Goal: Obtain resource: Obtain resource

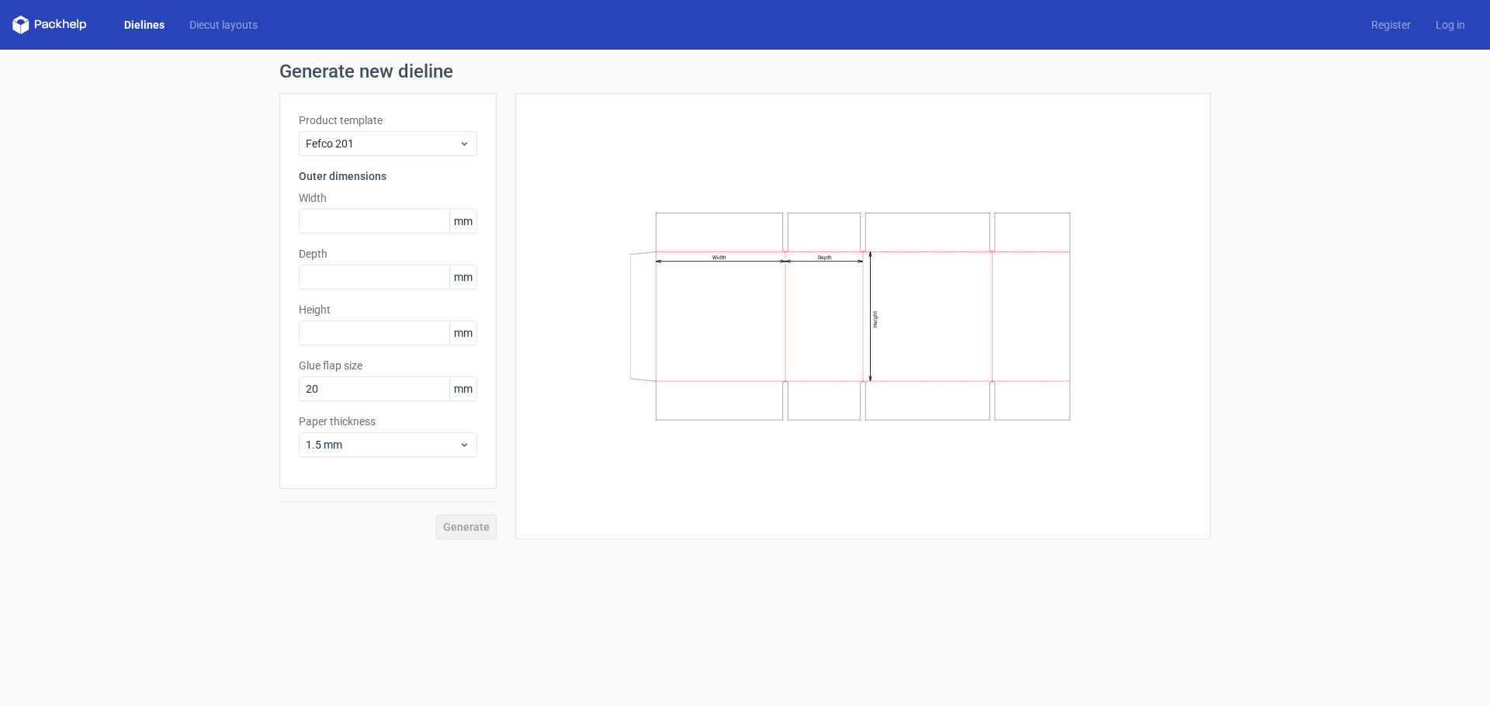
click at [53, 26] on icon at bounding box center [49, 25] width 75 height 19
click at [64, 27] on icon at bounding box center [49, 25] width 75 height 19
click at [452, 140] on span "Fefco 201" at bounding box center [382, 144] width 153 height 16
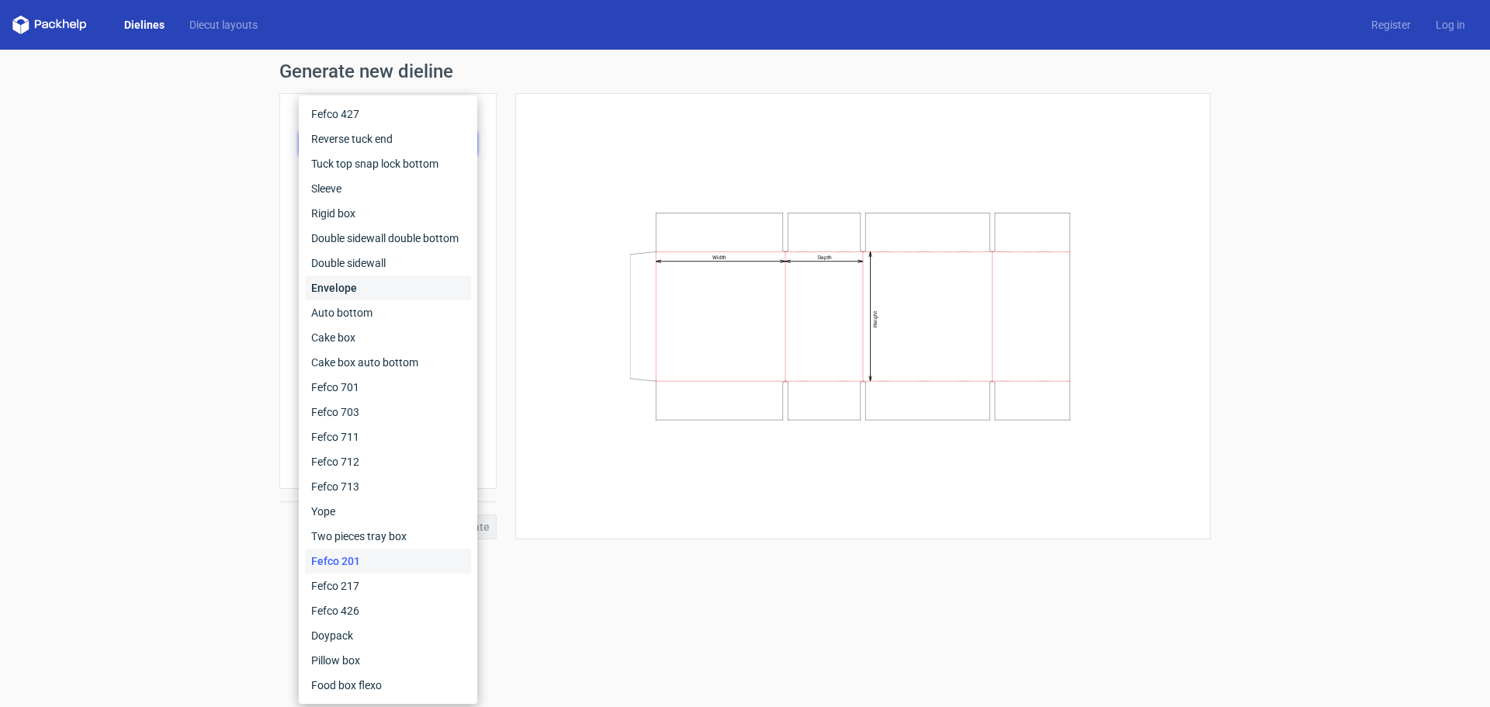
click at [383, 287] on div "Envelope" at bounding box center [388, 288] width 166 height 25
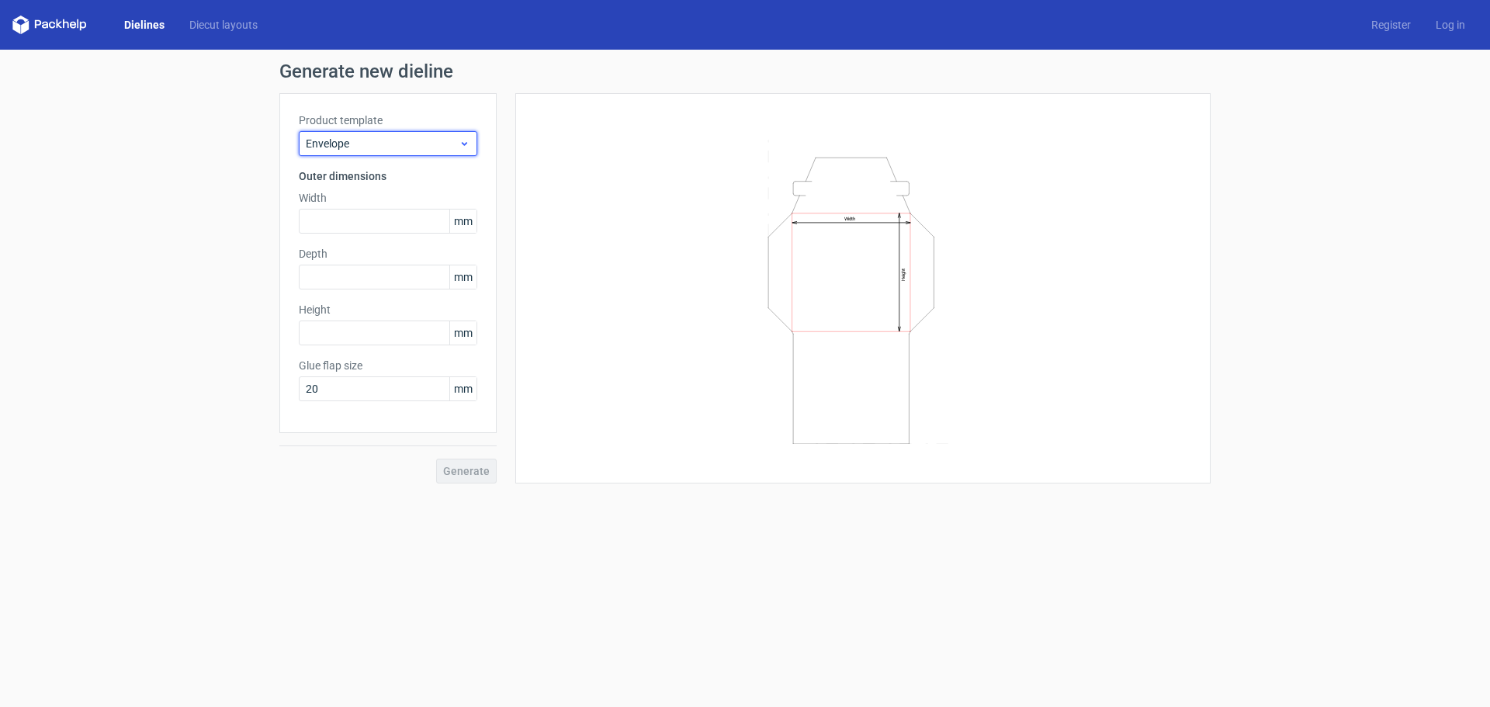
click at [360, 149] on span "Envelope" at bounding box center [382, 144] width 153 height 16
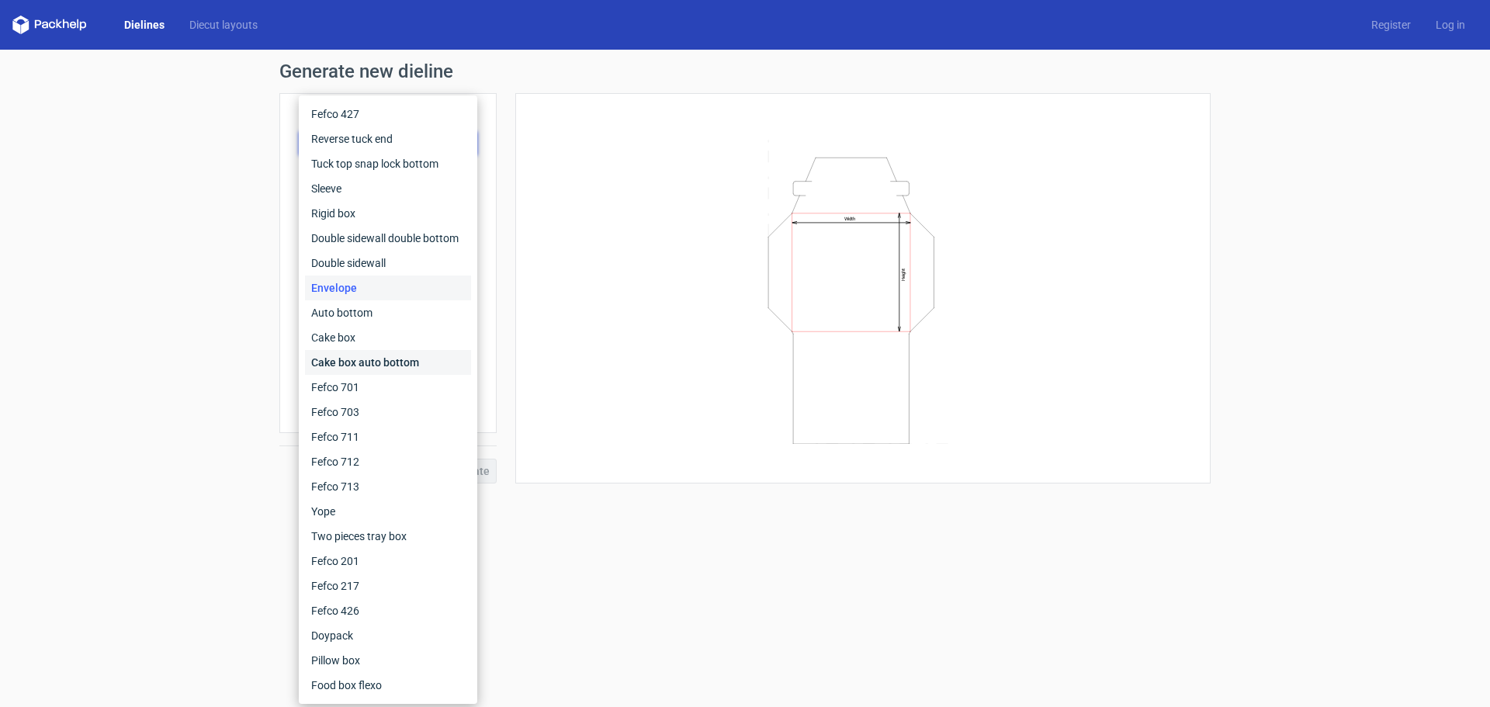
click at [361, 353] on div "Cake box auto bottom" at bounding box center [388, 362] width 166 height 25
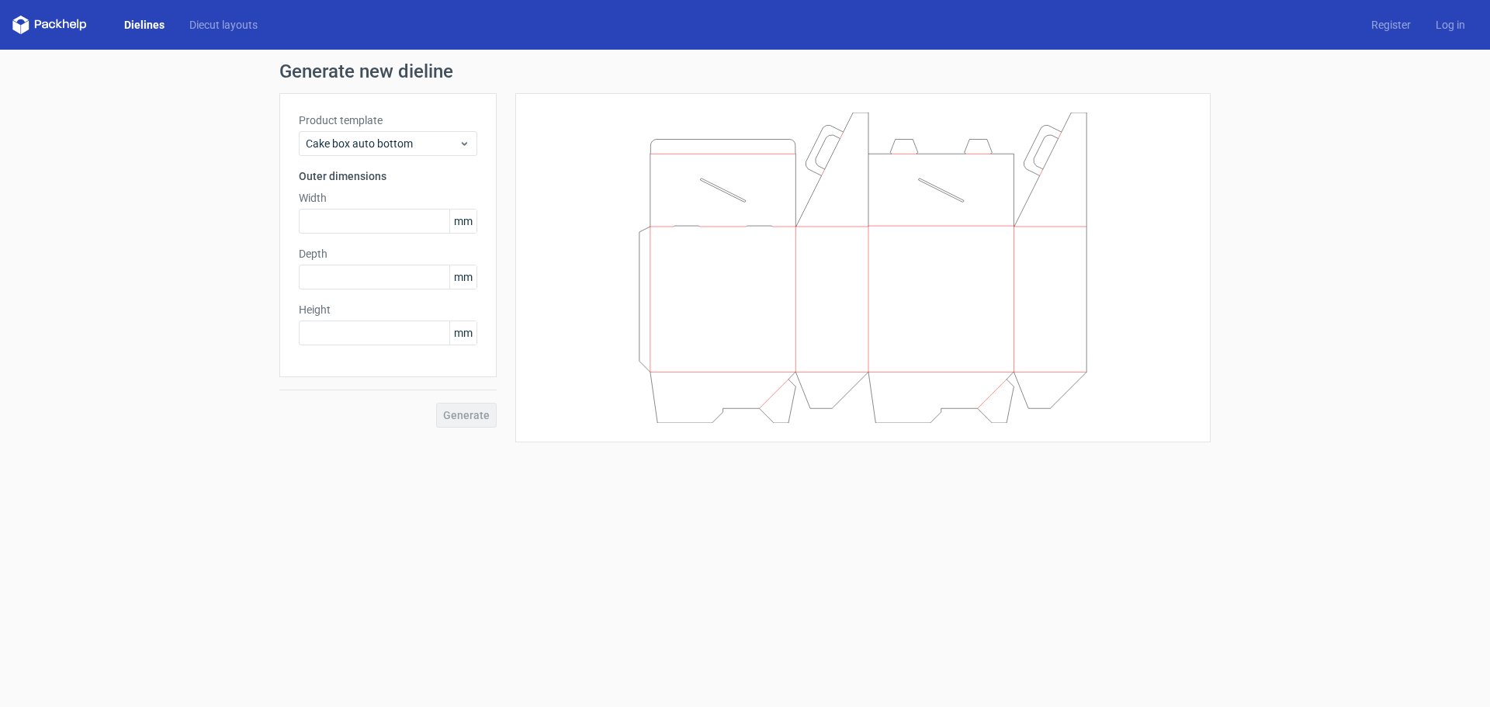
click at [74, 23] on icon at bounding box center [49, 25] width 75 height 19
click at [147, 26] on link "Dielines" at bounding box center [144, 25] width 65 height 16
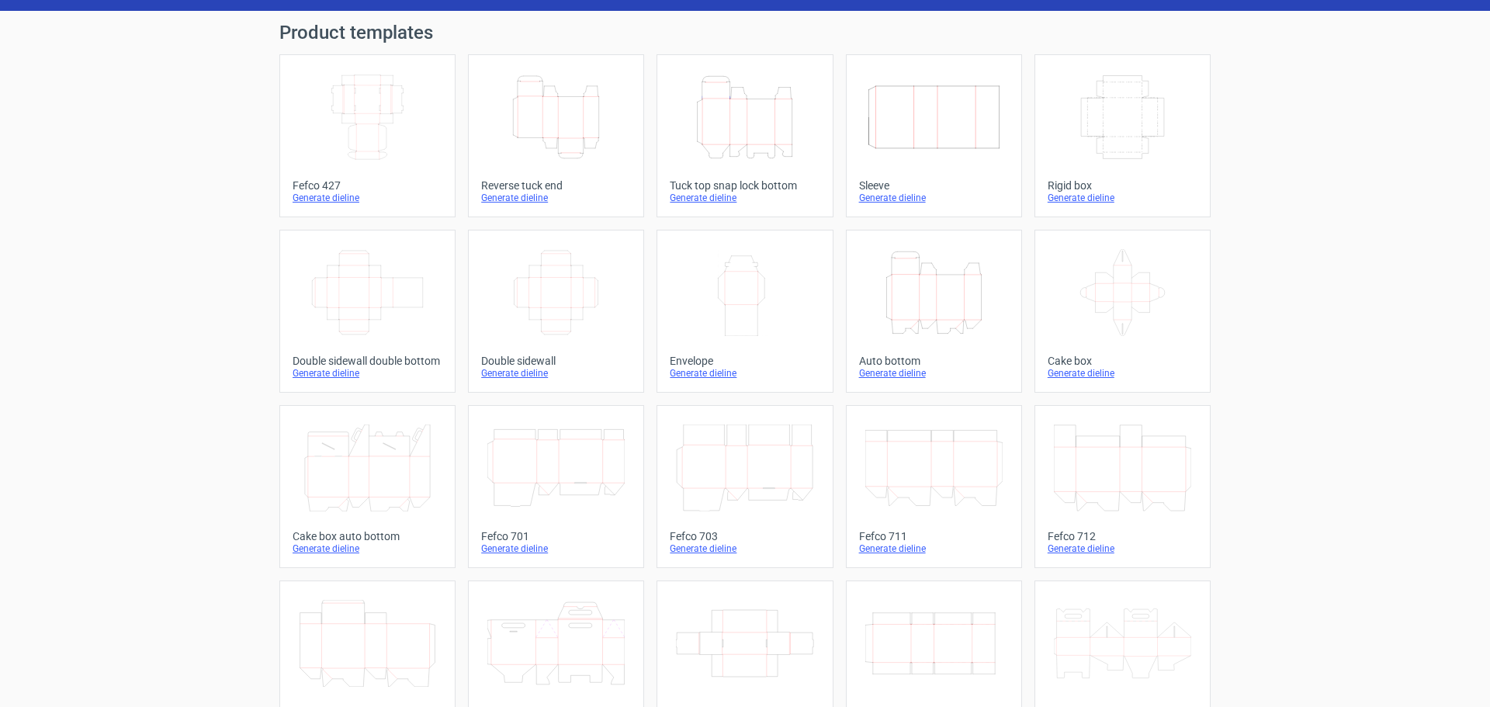
scroll to position [29, 0]
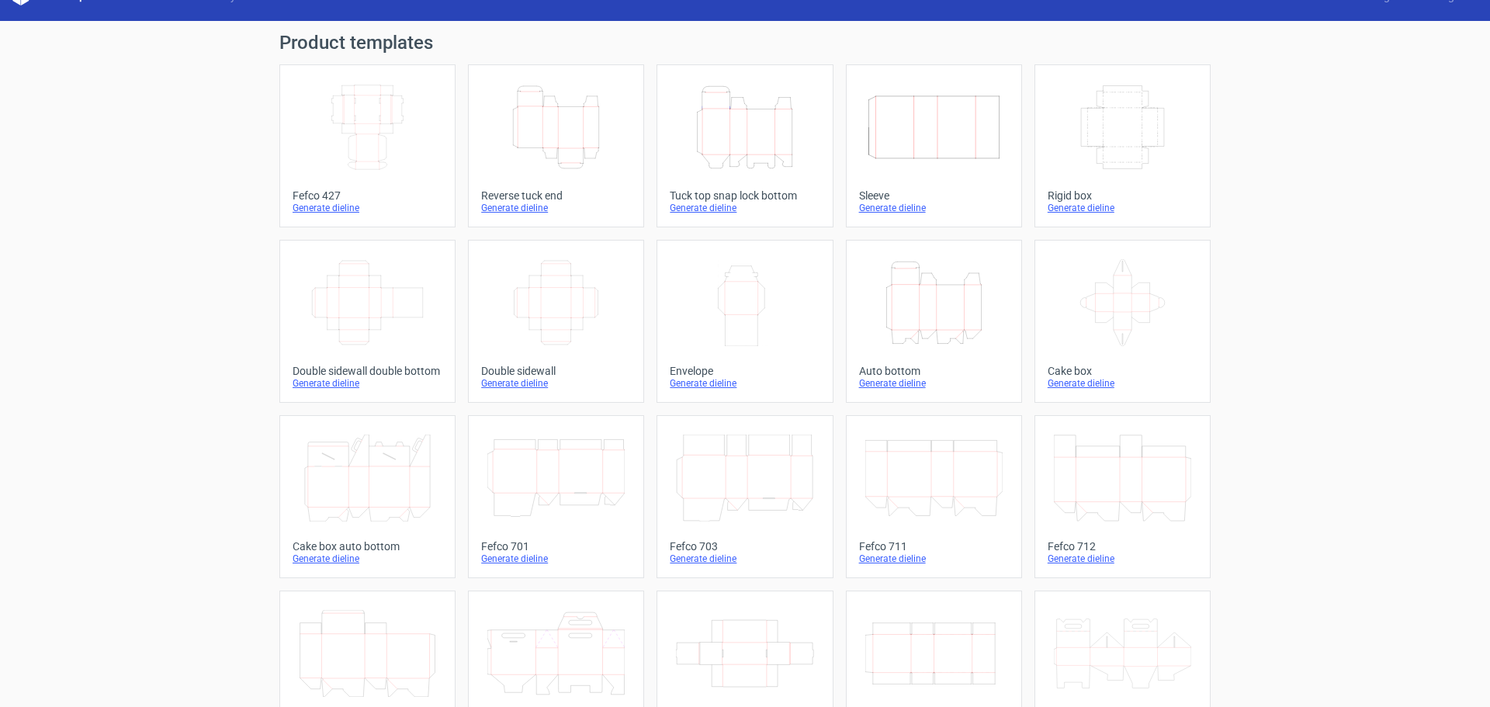
click at [916, 382] on div "Generate dieline" at bounding box center [934, 383] width 150 height 12
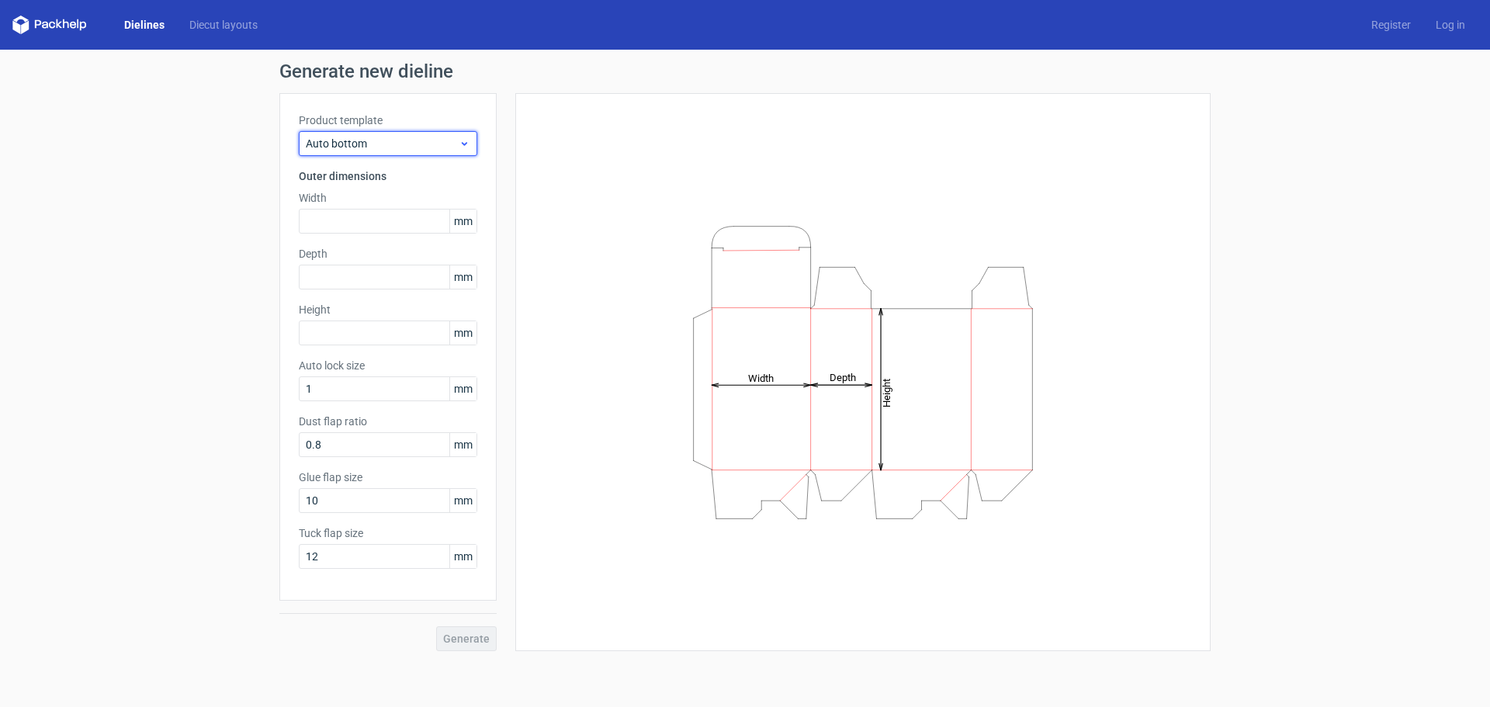
click at [452, 148] on span "Auto bottom" at bounding box center [382, 144] width 153 height 16
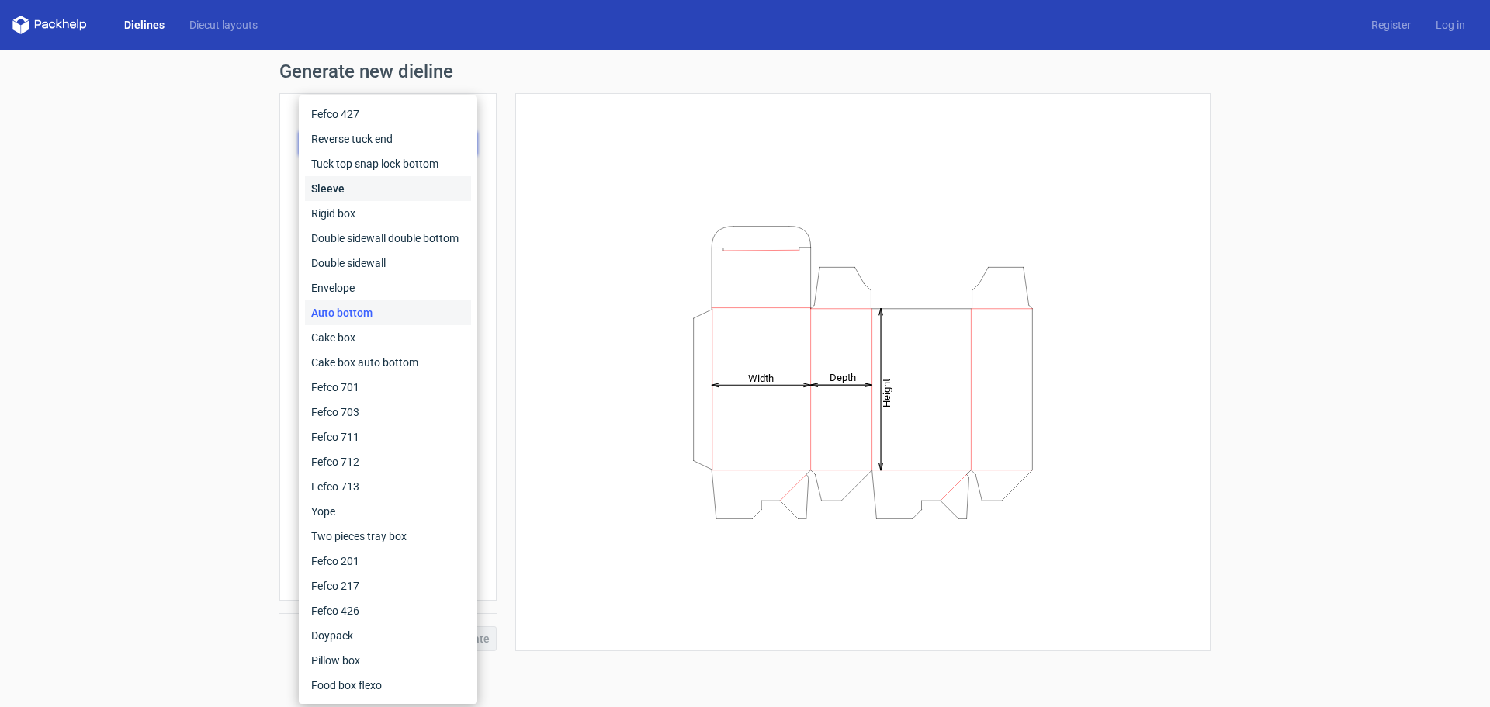
click at [355, 188] on div "Sleeve" at bounding box center [388, 188] width 166 height 25
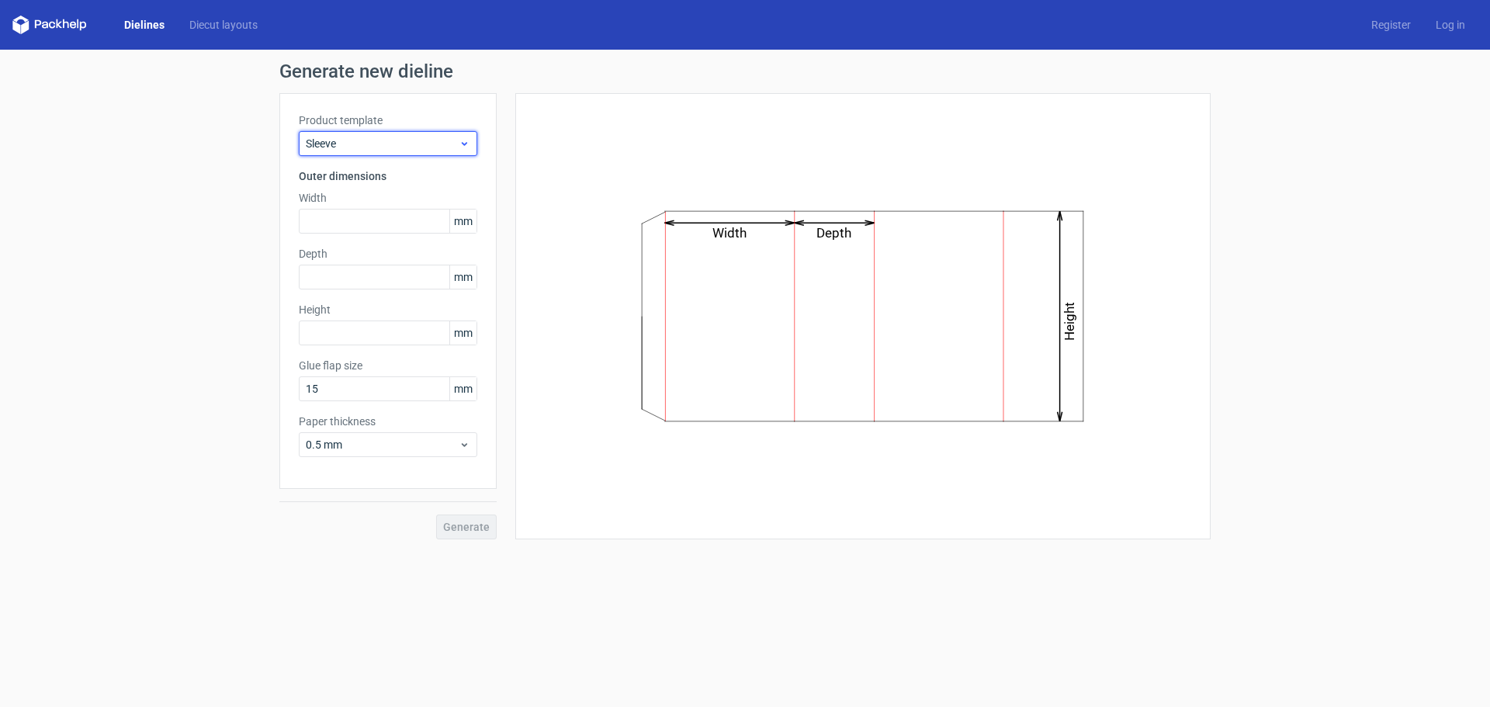
click at [340, 148] on span "Sleeve" at bounding box center [382, 144] width 153 height 16
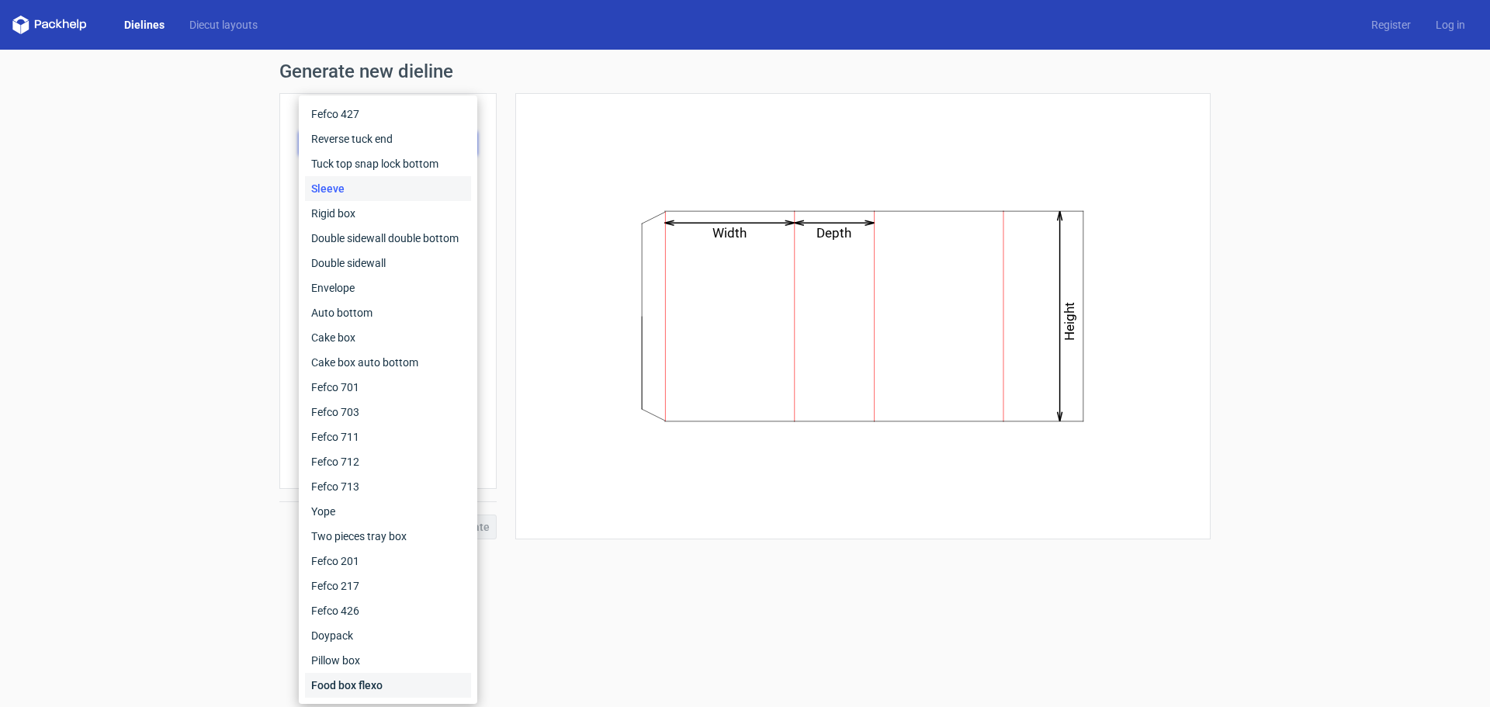
click at [359, 693] on div "Food box flexo" at bounding box center [388, 685] width 166 height 25
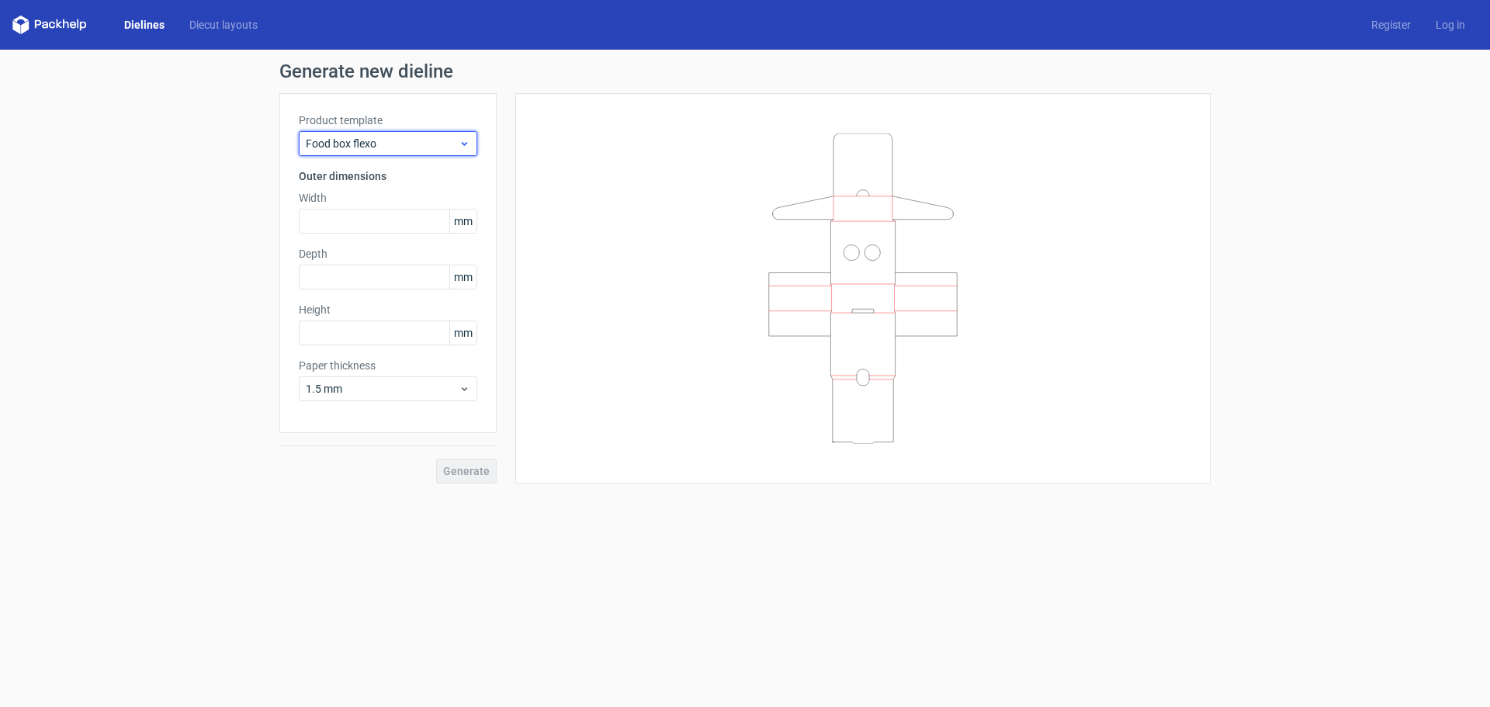
click at [389, 146] on span "Food box flexo" at bounding box center [382, 144] width 153 height 16
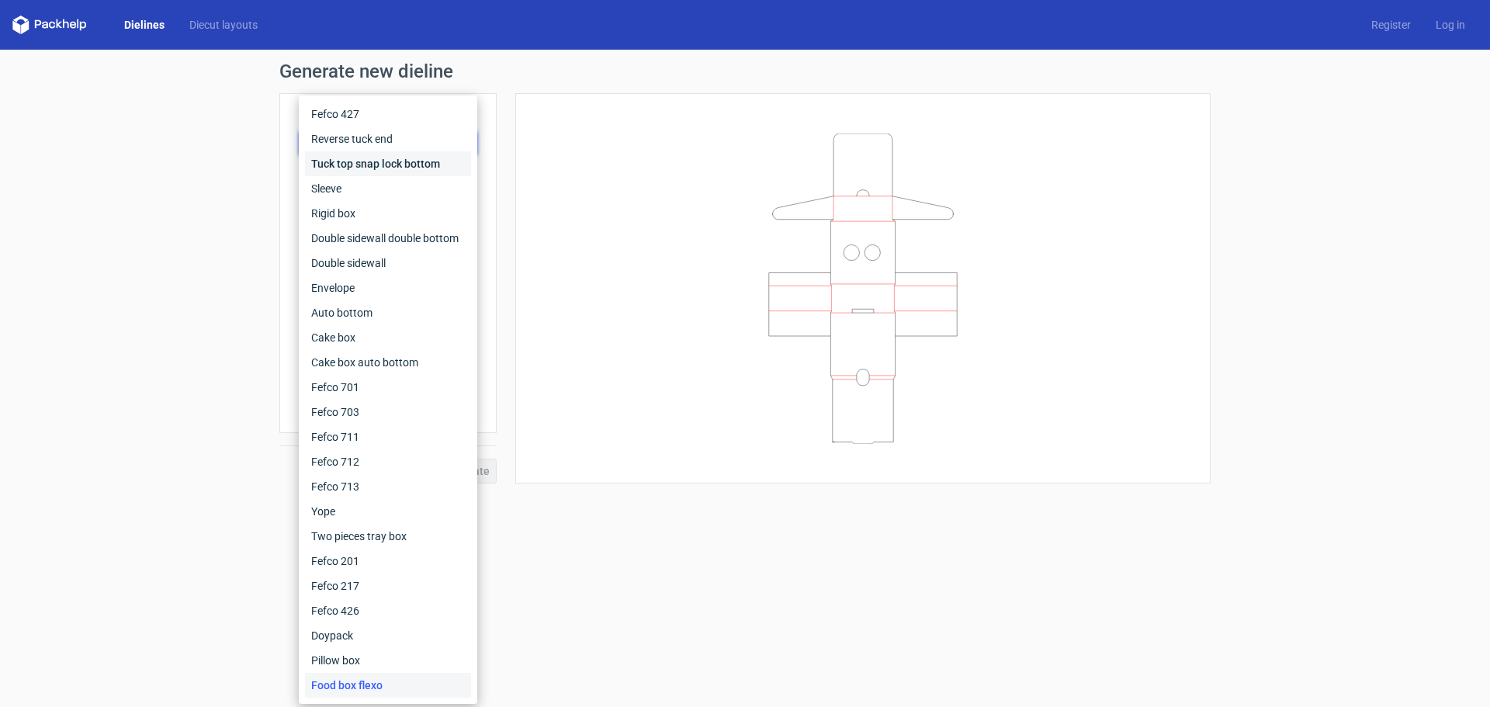
click at [391, 165] on div "Tuck top snap lock bottom" at bounding box center [388, 163] width 166 height 25
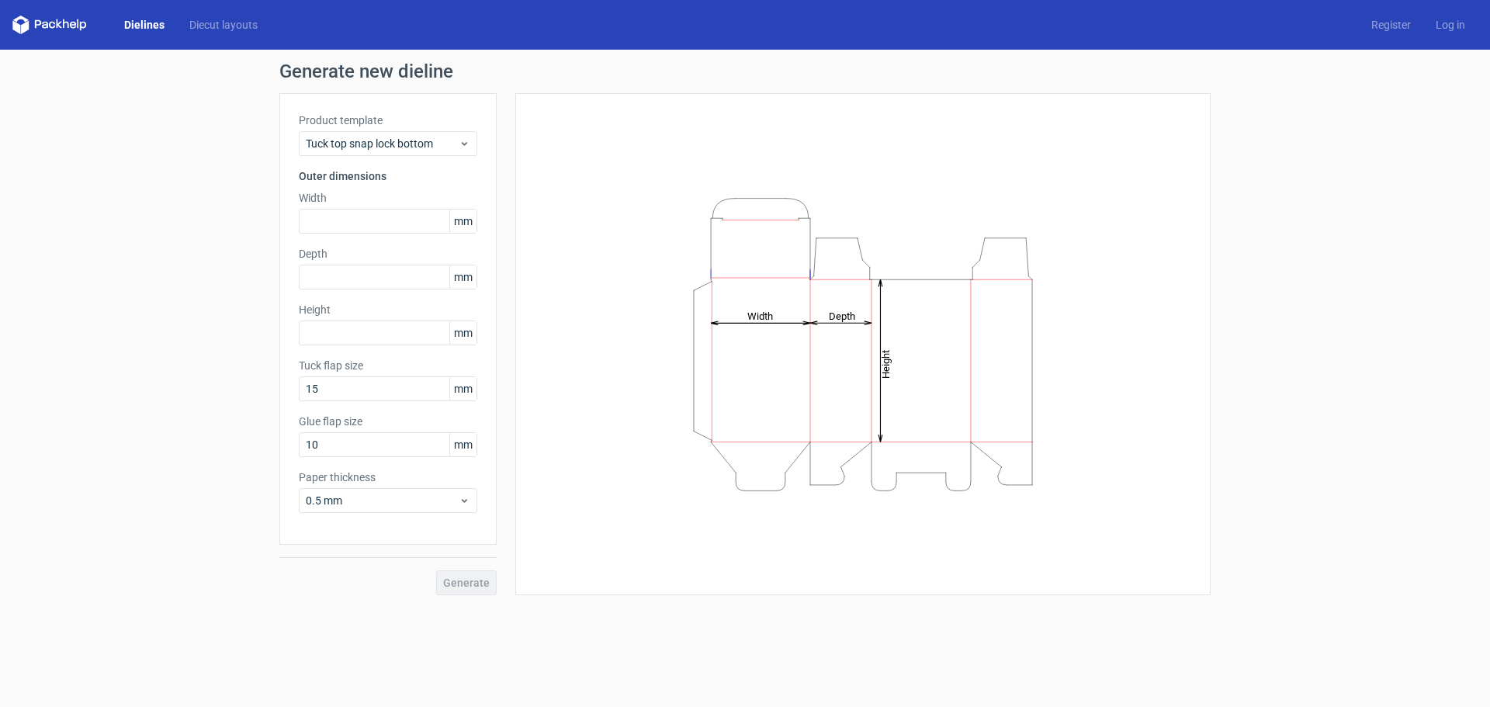
click at [146, 23] on link "Dielines" at bounding box center [144, 25] width 65 height 16
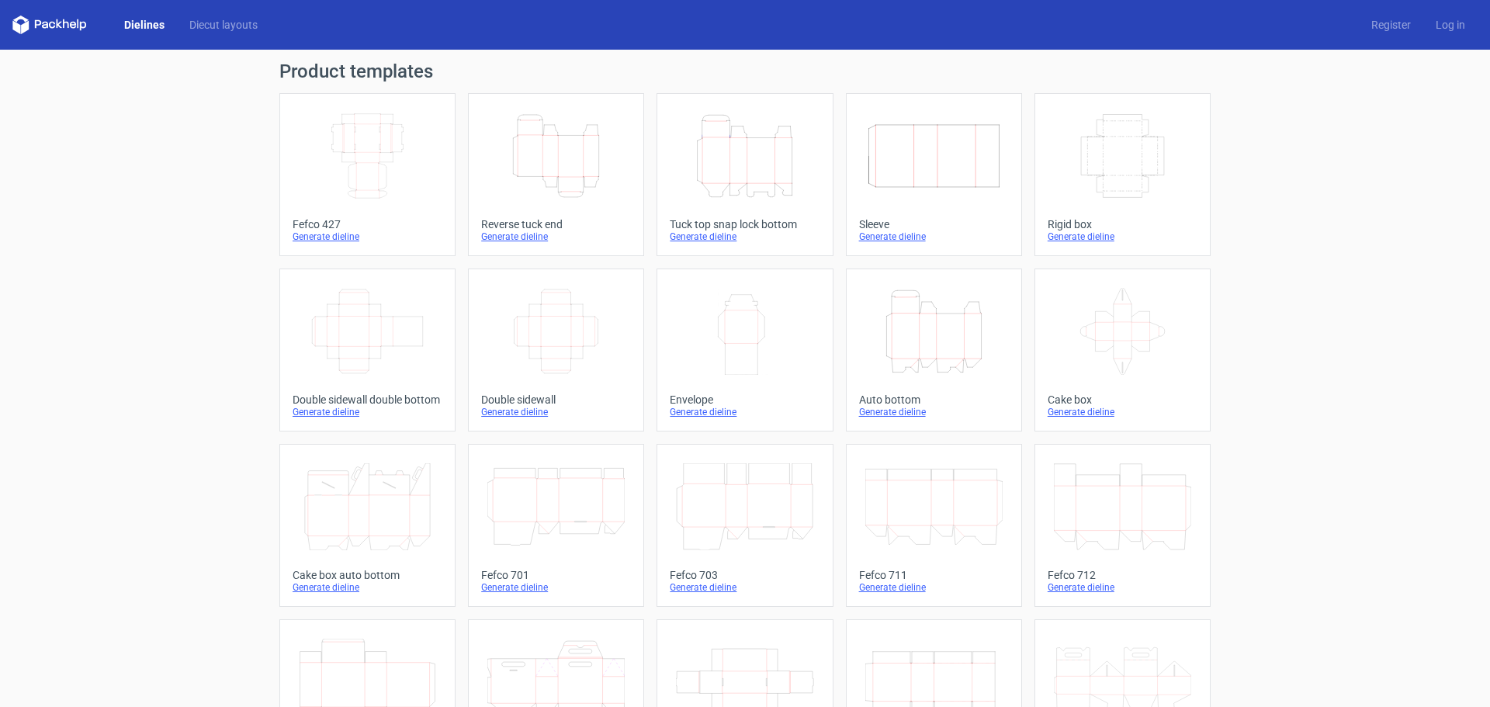
click at [71, 26] on icon at bounding box center [73, 25] width 6 height 7
click at [321, 236] on div "Generate dieline" at bounding box center [368, 237] width 150 height 12
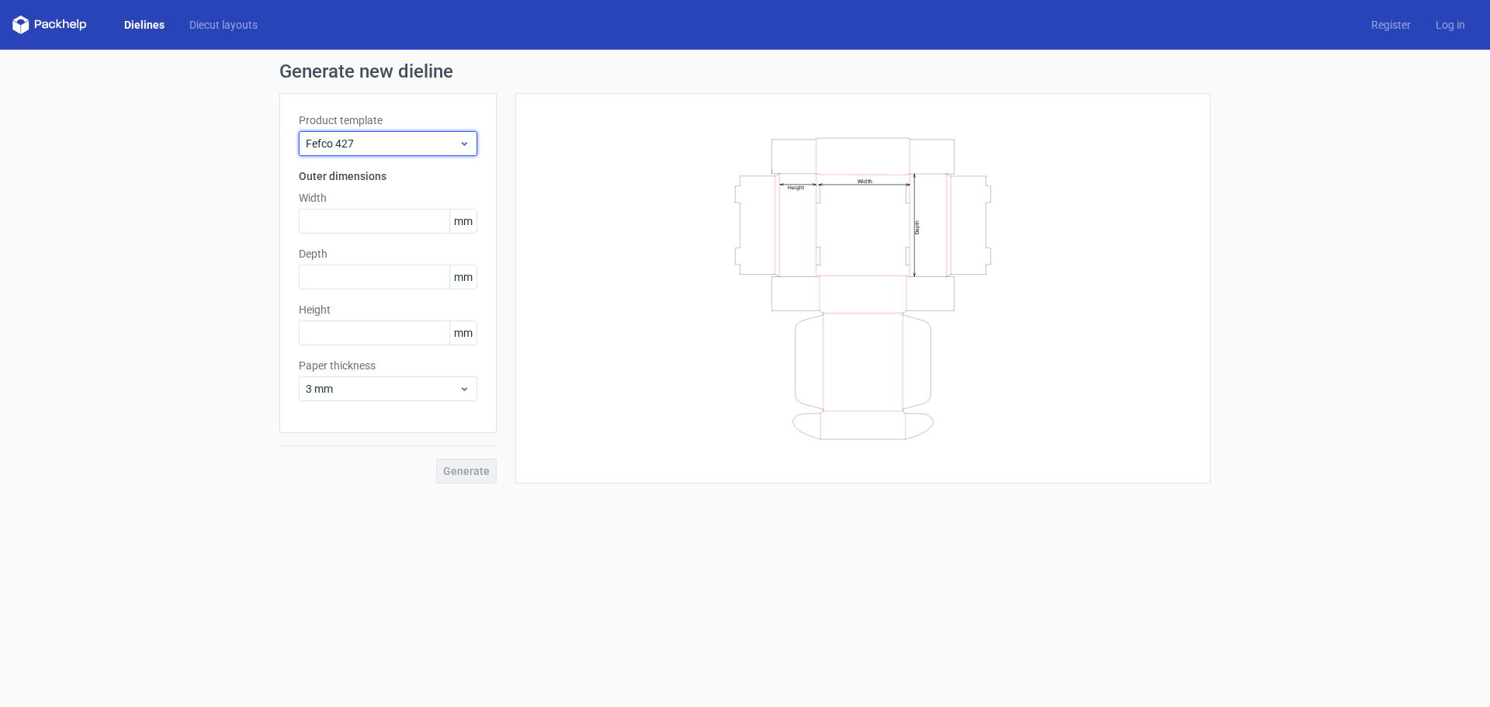
click at [388, 144] on span "Fefco 427" at bounding box center [382, 144] width 153 height 16
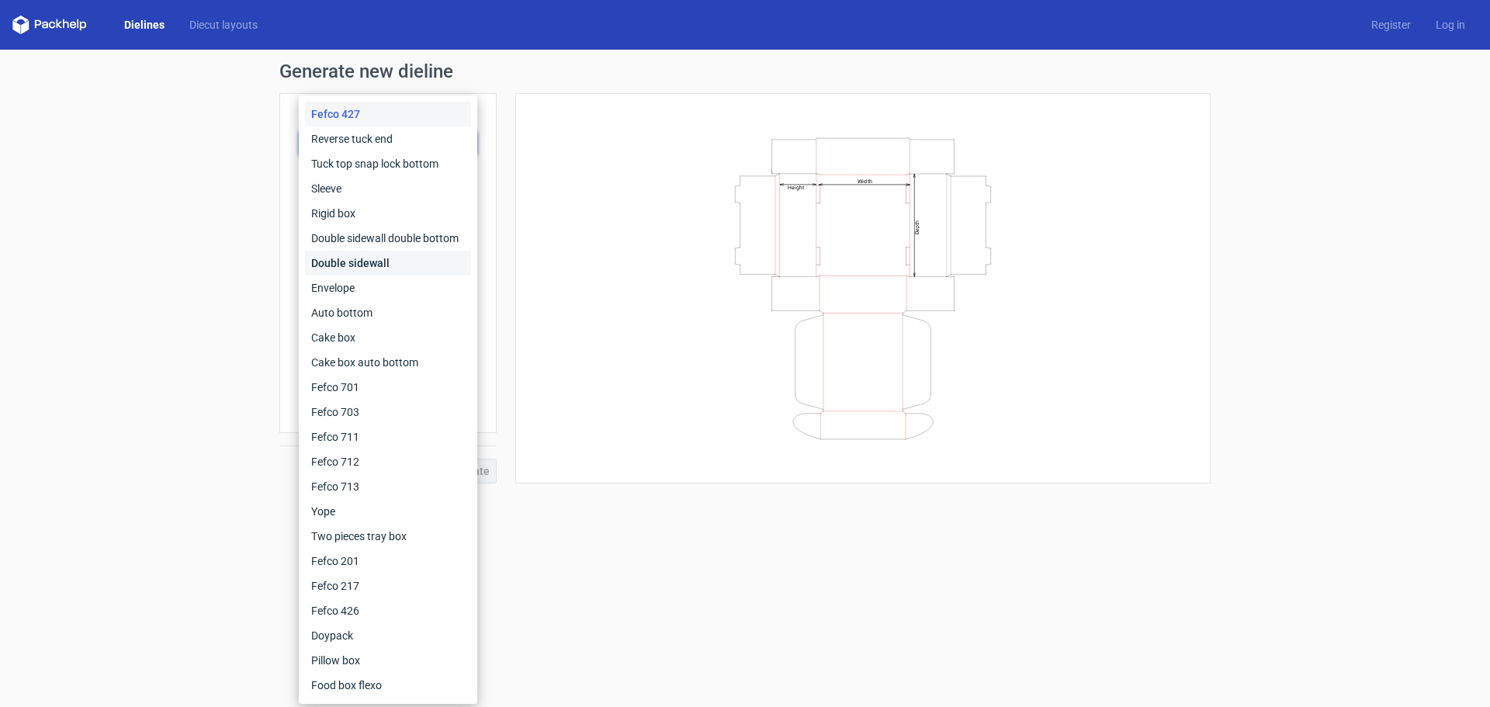
click at [370, 268] on div "Double sidewall" at bounding box center [388, 263] width 166 height 25
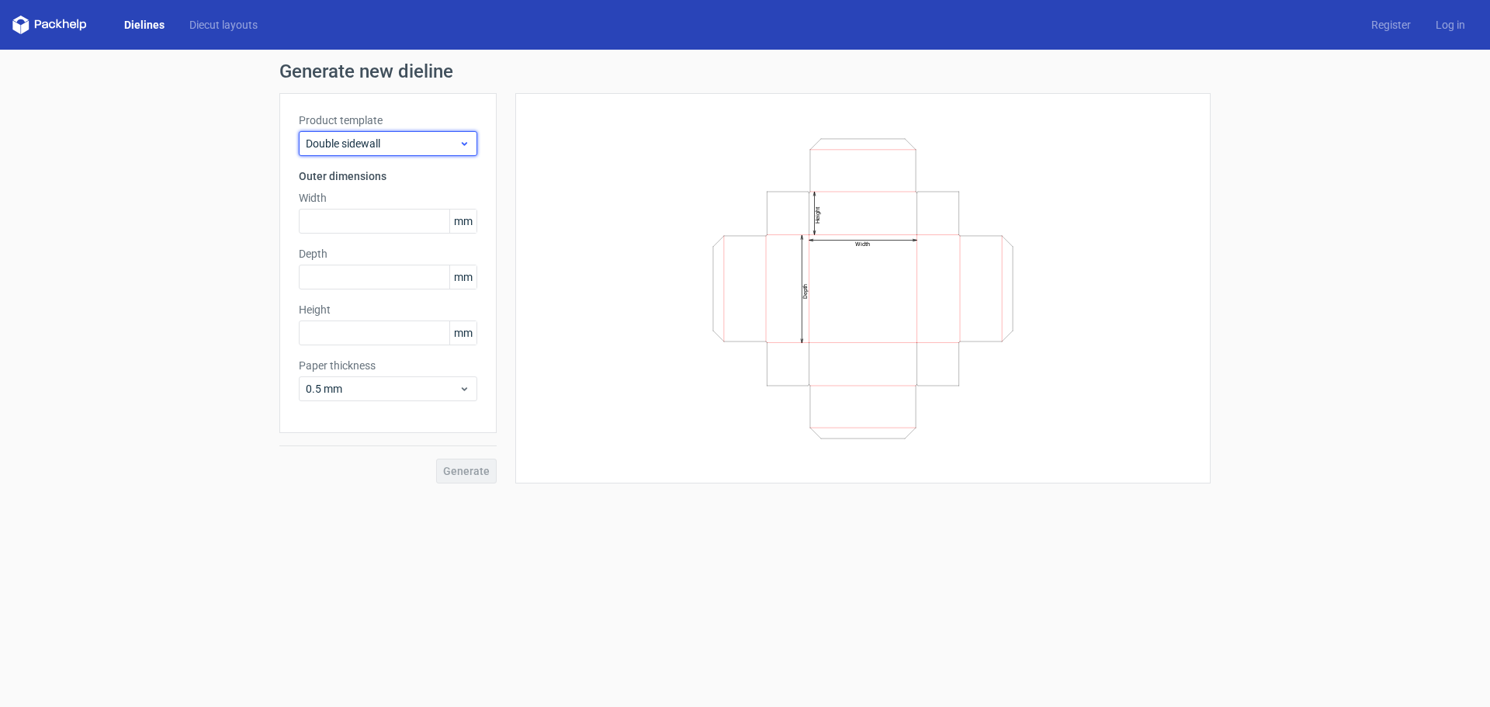
click at [345, 144] on span "Double sidewall" at bounding box center [382, 144] width 153 height 16
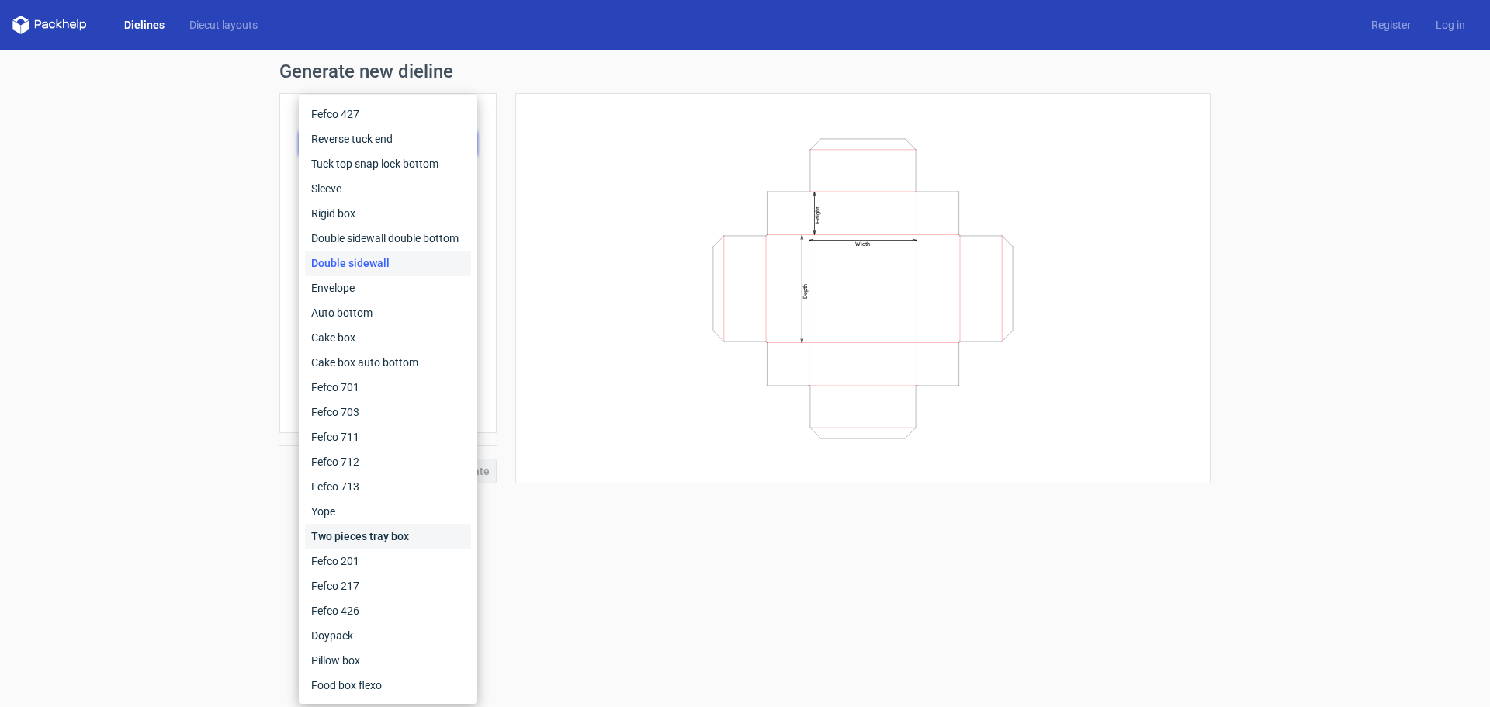
click at [379, 536] on div "Two pieces tray box" at bounding box center [388, 536] width 166 height 25
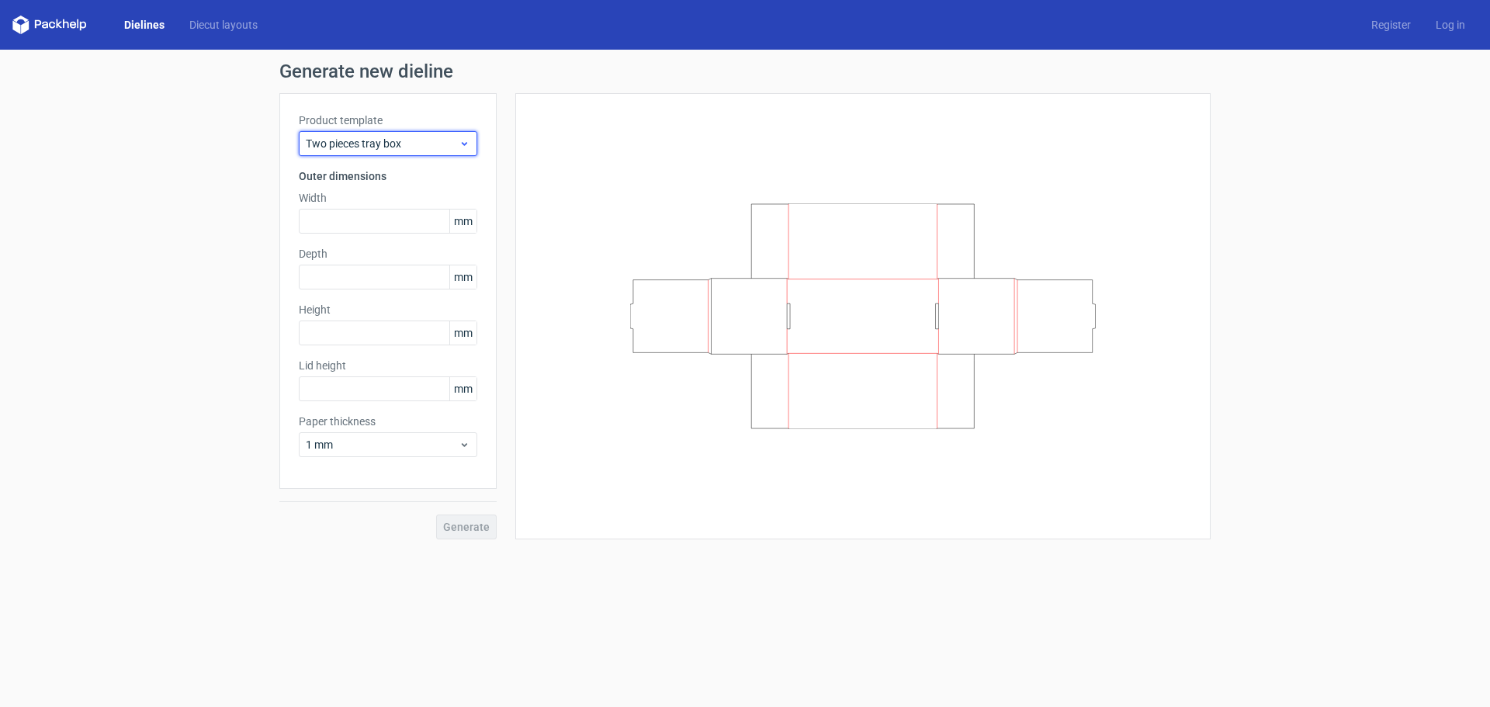
click at [346, 154] on div "Two pieces tray box" at bounding box center [388, 143] width 179 height 25
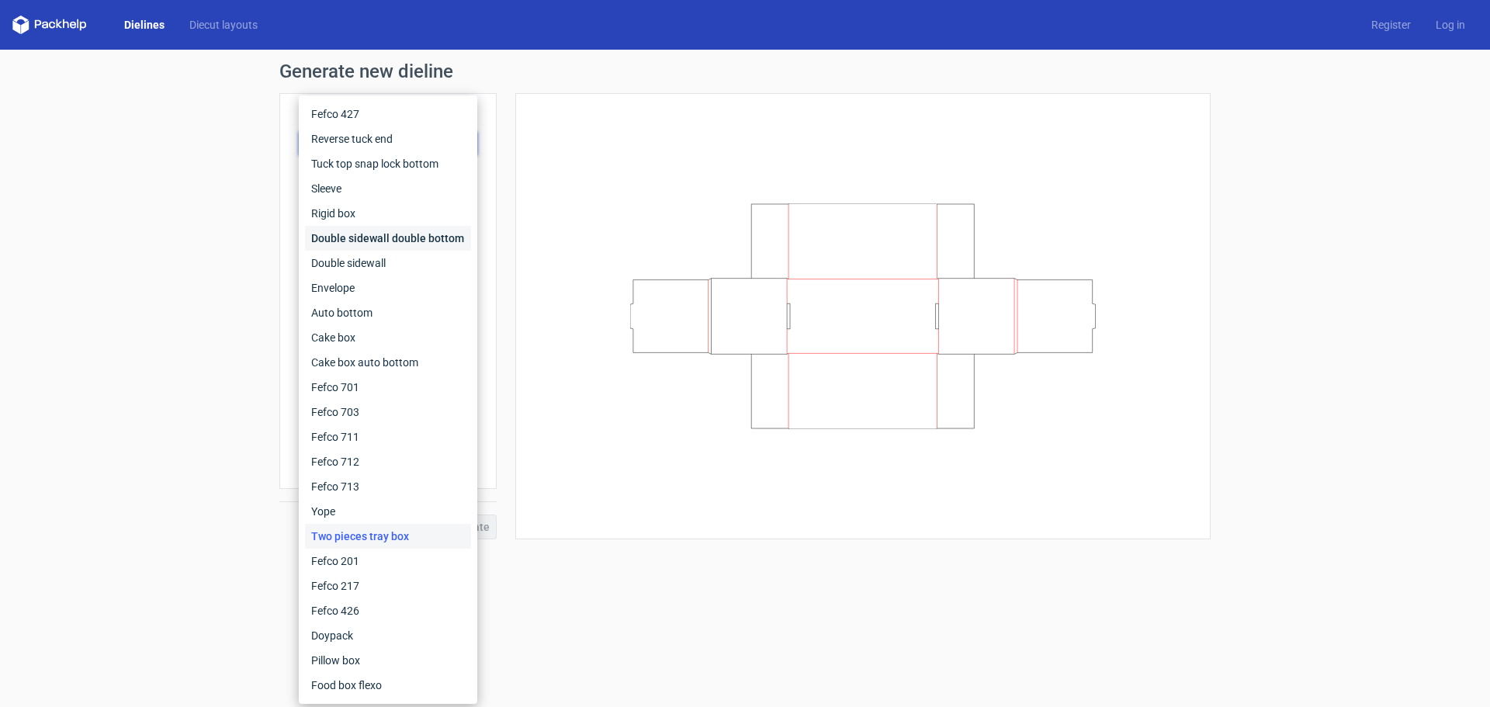
click at [359, 241] on div "Double sidewall double bottom" at bounding box center [388, 238] width 166 height 25
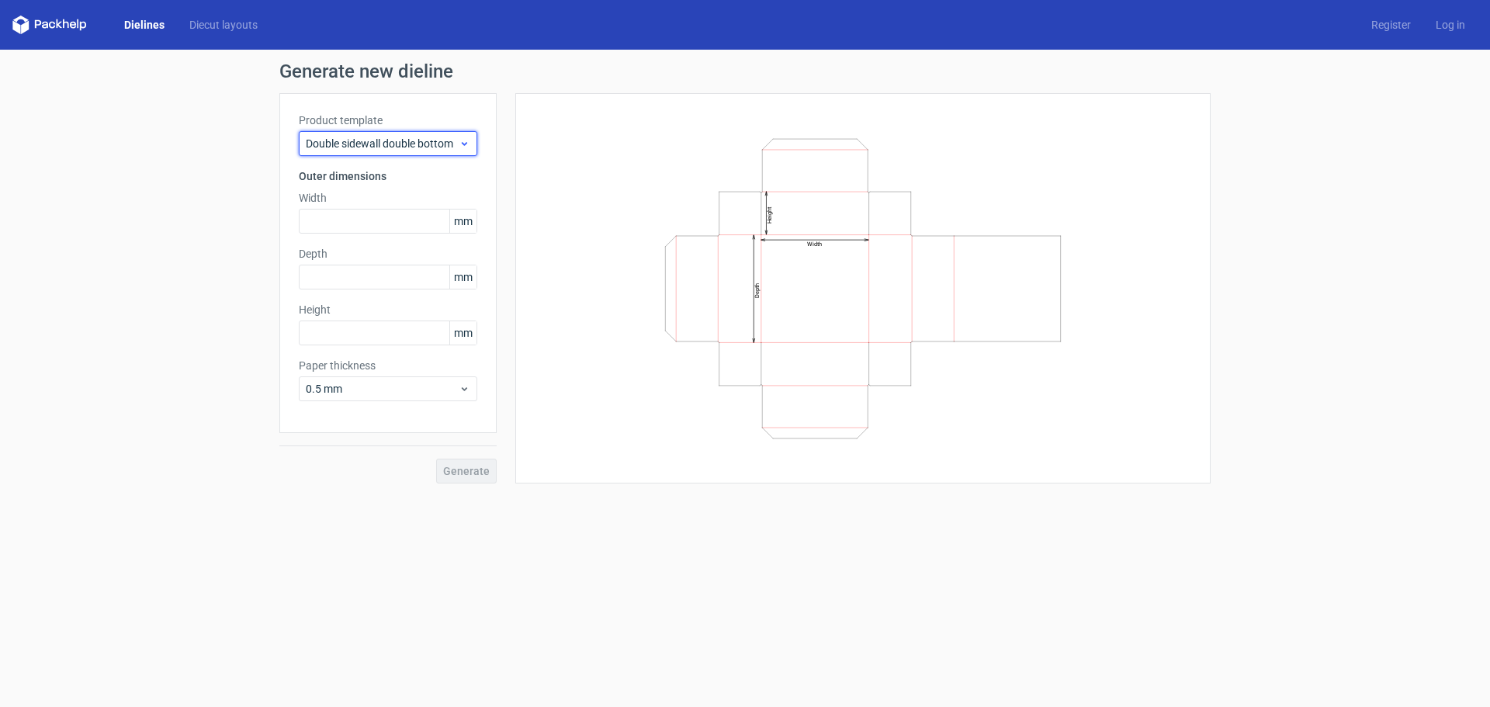
click at [363, 153] on div "Double sidewall double bottom" at bounding box center [388, 143] width 179 height 25
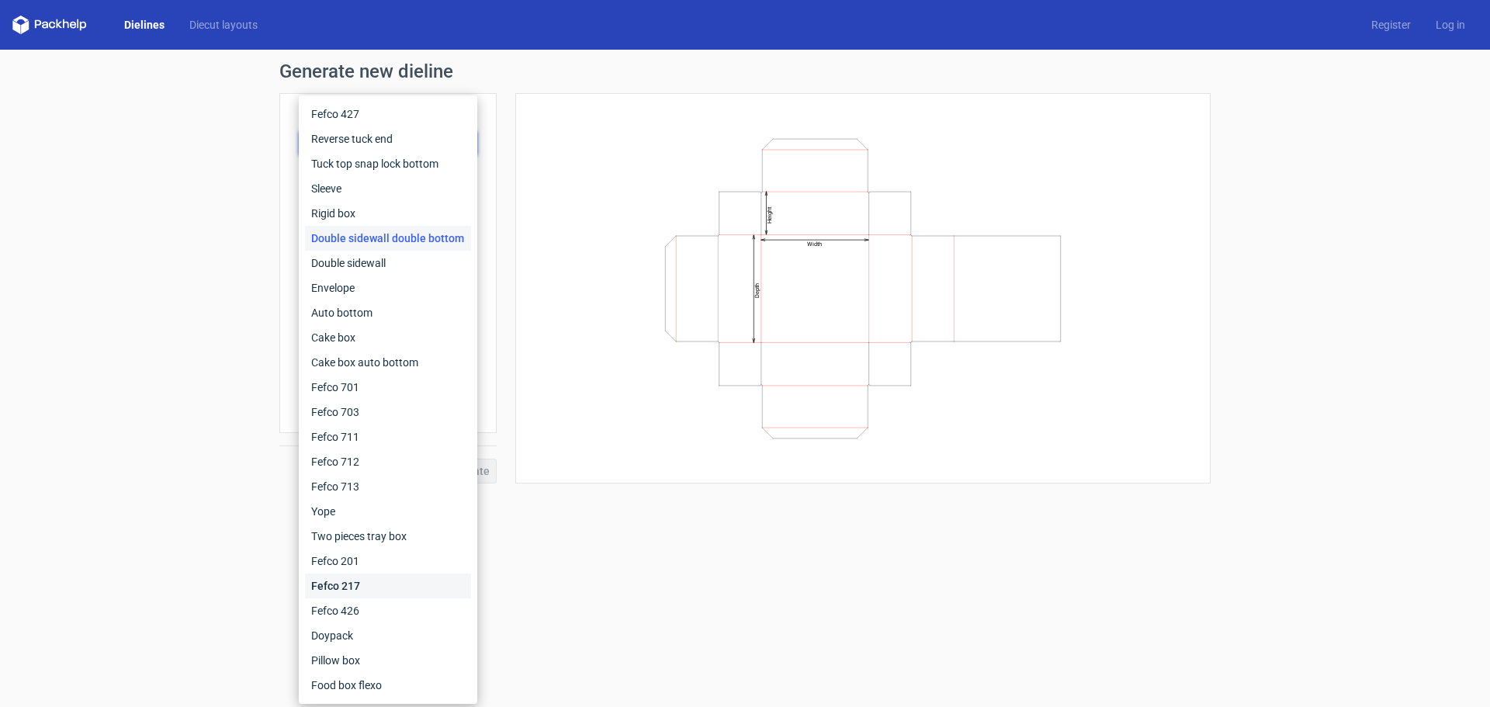
click at [351, 578] on div "Fefco 217" at bounding box center [388, 586] width 166 height 25
